Goal: Complete application form: Complete application form

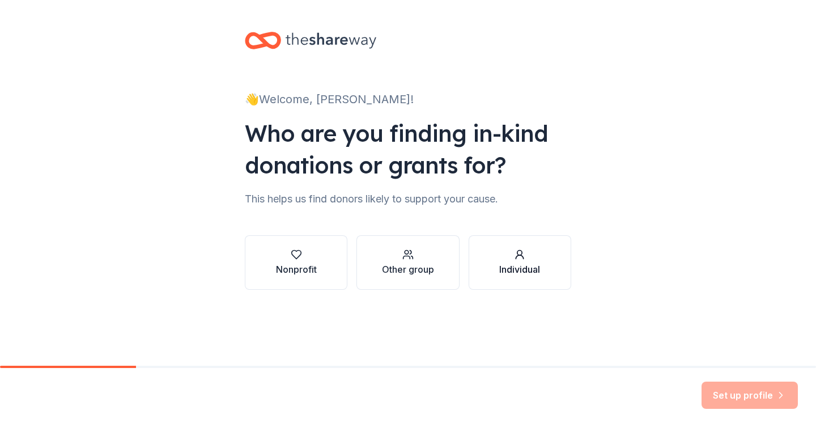
click at [527, 252] on div "button" at bounding box center [519, 254] width 41 height 11
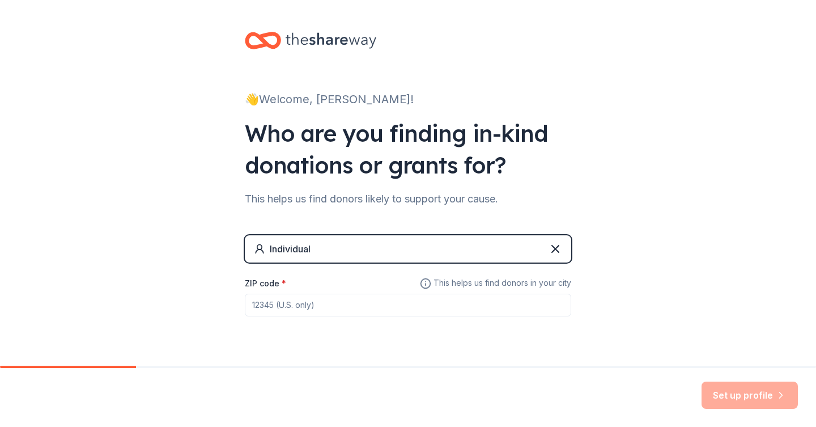
click at [376, 296] on input "ZIP code *" at bounding box center [408, 304] width 326 height 23
type input "32110"
click at [769, 378] on div "Set up profile" at bounding box center [408, 397] width 816 height 59
click at [766, 387] on button "Set up profile" at bounding box center [749, 394] width 96 height 27
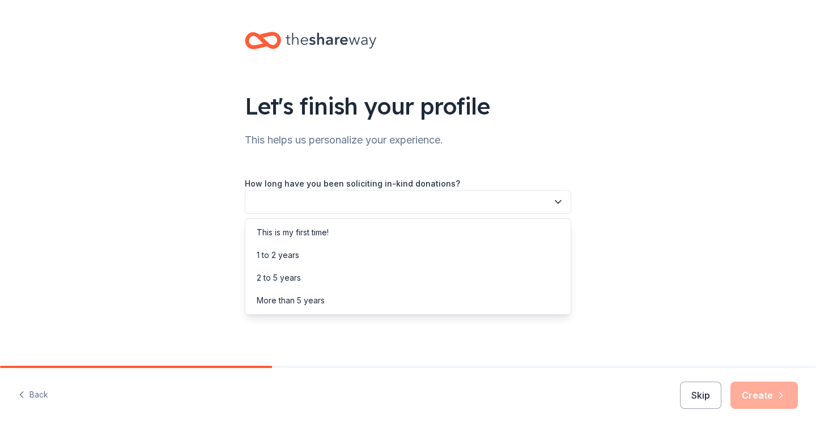
click at [534, 204] on button "button" at bounding box center [408, 202] width 326 height 24
click at [528, 219] on div "This is my first time! 1 to 2 years 2 to 5 years More than 5 years" at bounding box center [408, 266] width 326 height 96
click at [527, 224] on div "This is my first time!" at bounding box center [408, 232] width 321 height 23
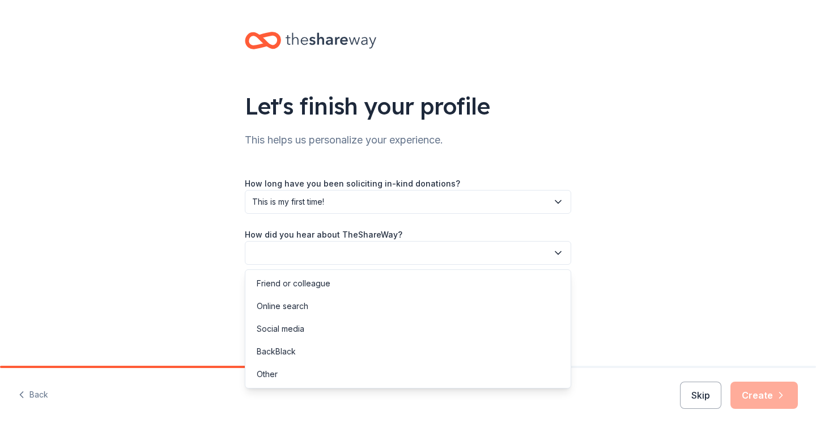
click at [520, 249] on button "button" at bounding box center [408, 253] width 326 height 24
click at [406, 337] on div "Social media" at bounding box center [408, 328] width 321 height 23
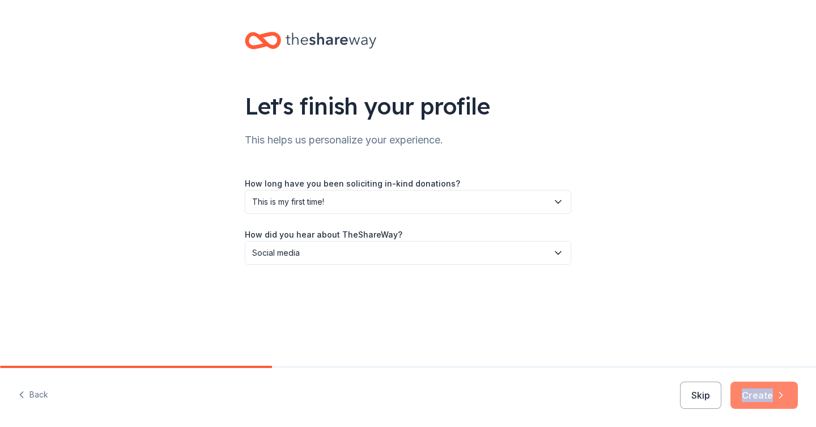
click at [771, 387] on button "Create" at bounding box center [763, 394] width 67 height 27
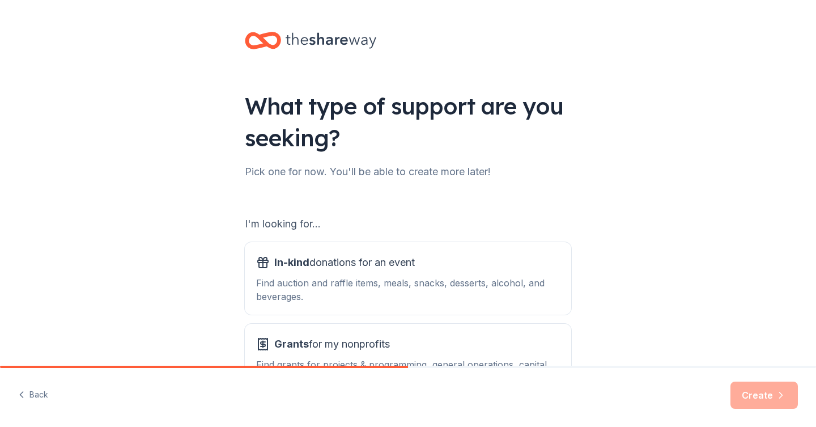
scroll to position [92, 0]
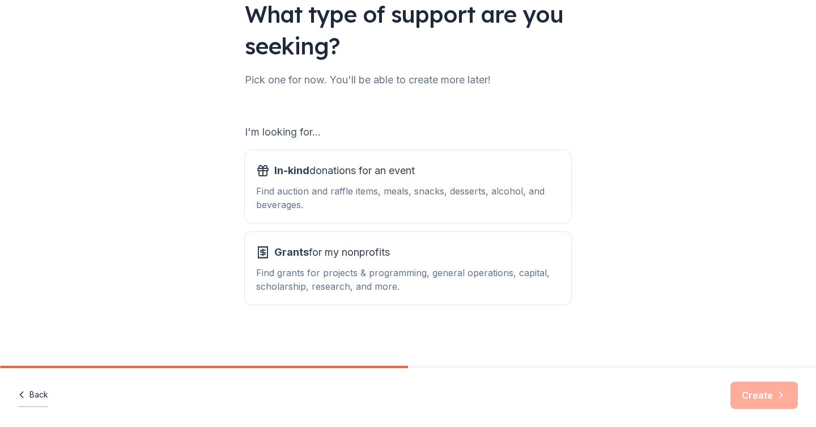
click at [17, 392] on icon "button" at bounding box center [21, 394] width 11 height 11
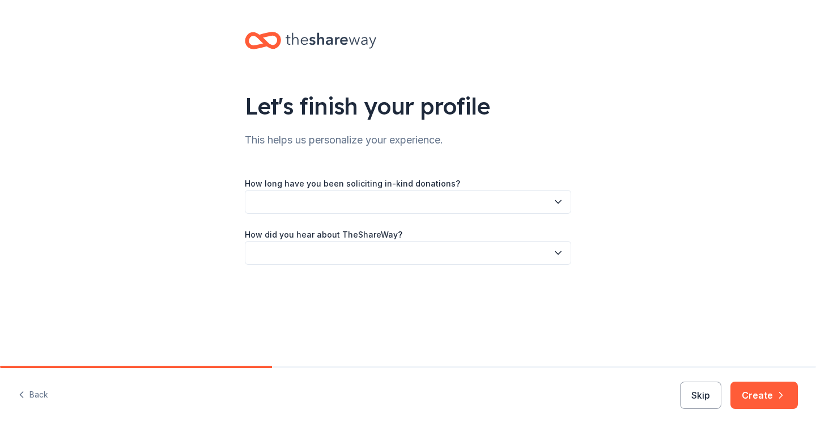
click at [17, 392] on icon "button" at bounding box center [21, 394] width 11 height 11
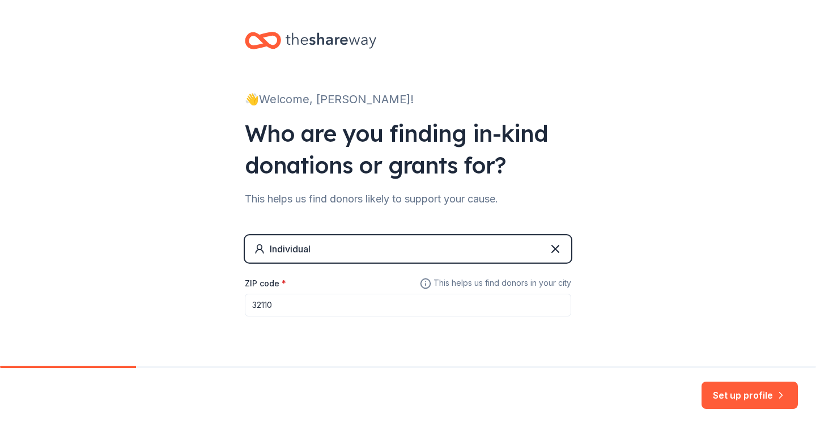
click at [17, 392] on div "Set up profile" at bounding box center [408, 397] width 816 height 59
